Goal: Task Accomplishment & Management: Use online tool/utility

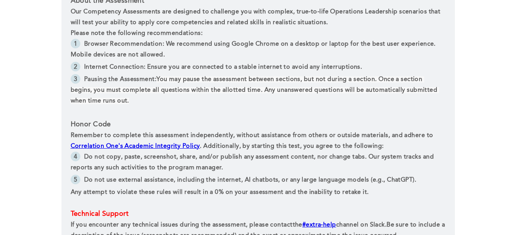
scroll to position [300, 0]
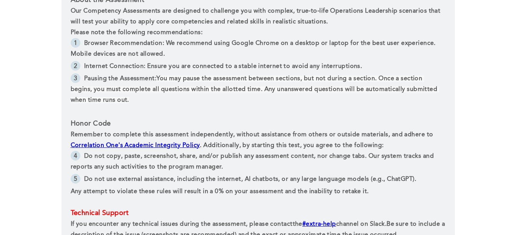
click at [157, 148] on link "Correlation One's Academic Integrity Policy" at bounding box center [135, 146] width 129 height 6
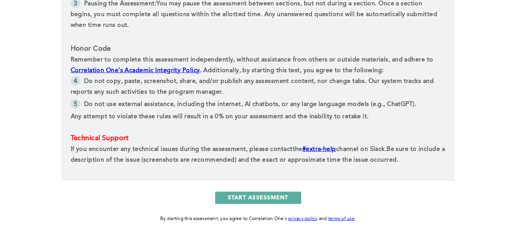
scroll to position [408, 0]
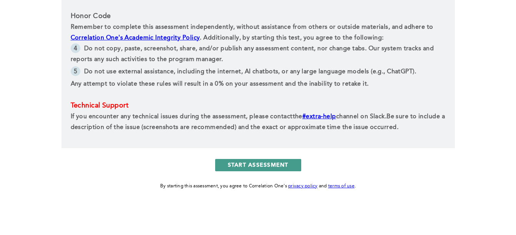
click at [282, 164] on button "START ASSESSMENT" at bounding box center [258, 165] width 86 height 12
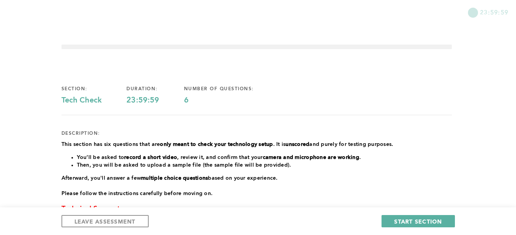
click at [267, 146] on strong "only meant to check your technology setup" at bounding box center [216, 144] width 113 height 5
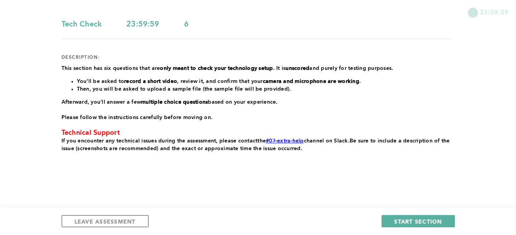
scroll to position [77, 0]
click at [123, 216] on button "LEAVE ASSESSMENT" at bounding box center [104, 221] width 87 height 12
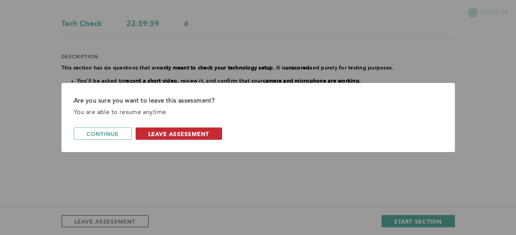
click at [164, 133] on span "leave assessment" at bounding box center [178, 133] width 61 height 7
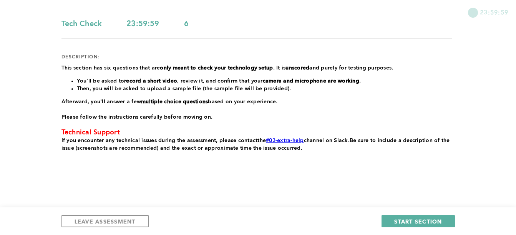
click at [164, 133] on p "Technical Support ﻿" at bounding box center [256, 133] width 390 height 8
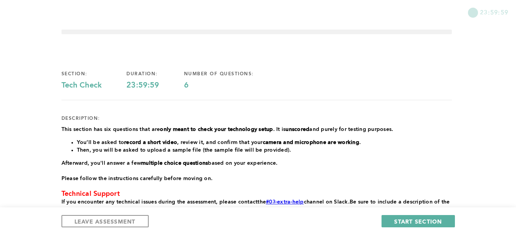
scroll to position [15, 0]
click at [118, 218] on span "LEAVE ASSESSMENT" at bounding box center [105, 221] width 61 height 7
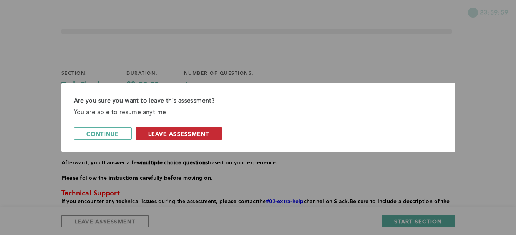
click at [174, 133] on span "leave assessment" at bounding box center [178, 133] width 61 height 7
